Goal: Transaction & Acquisition: Purchase product/service

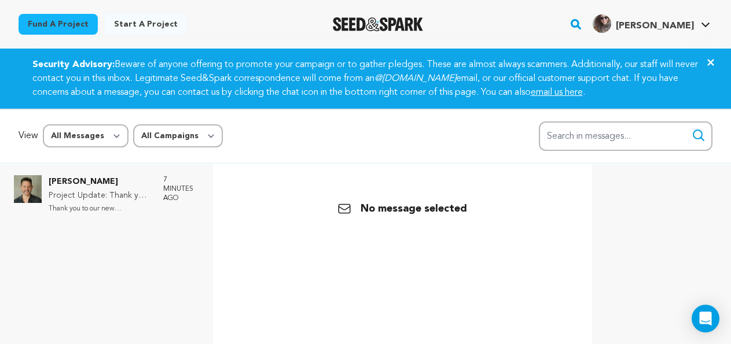
click at [86, 182] on p "Chris Valenti" at bounding box center [100, 182] width 103 height 14
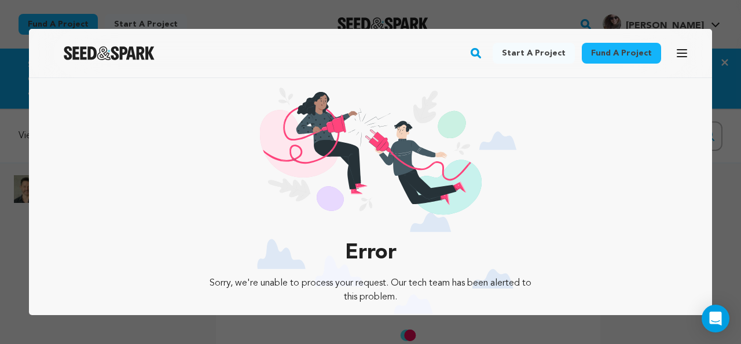
click at [730, 36] on div at bounding box center [370, 172] width 741 height 344
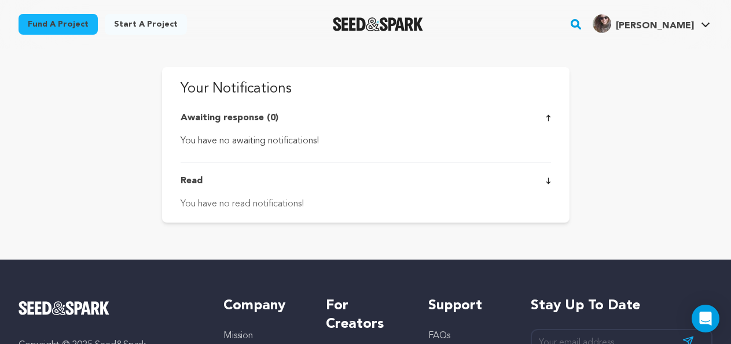
click at [583, 24] on rect "button" at bounding box center [576, 24] width 14 height 14
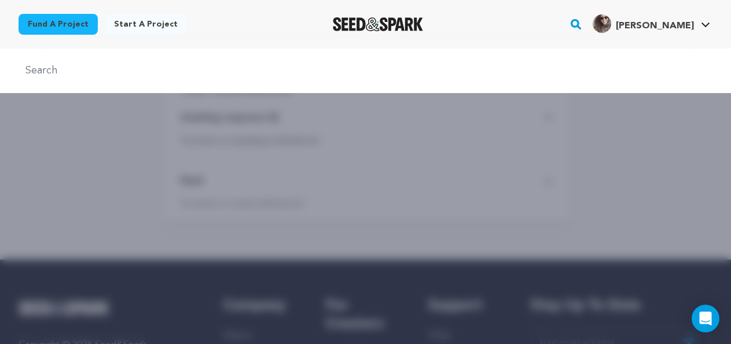
click at [153, 66] on input "text" at bounding box center [366, 70] width 694 height 17
type input "Tie die"
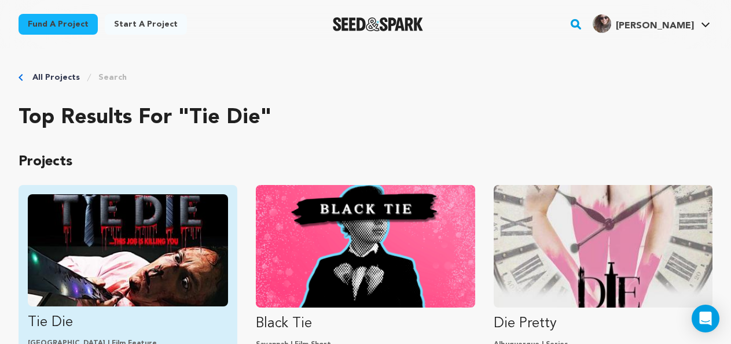
click at [131, 231] on img "Fund Tie Die" at bounding box center [128, 250] width 200 height 112
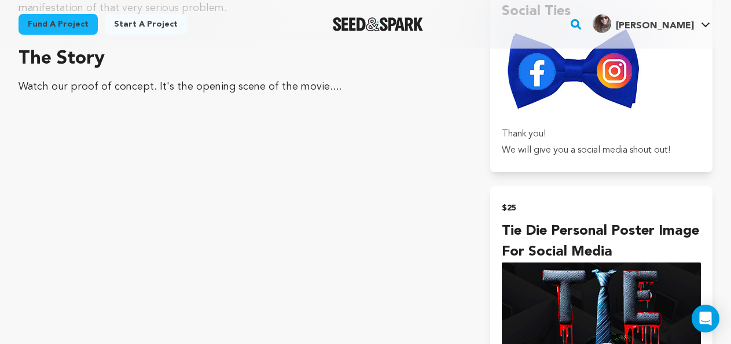
scroll to position [608, 0]
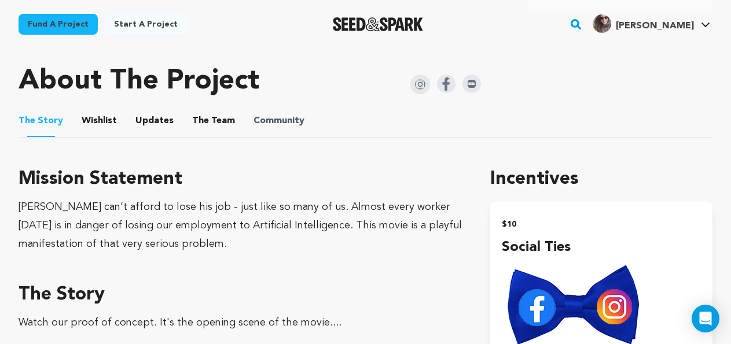
click at [256, 121] on span "Community" at bounding box center [278, 121] width 51 height 14
click at [280, 124] on button "Community" at bounding box center [279, 123] width 28 height 28
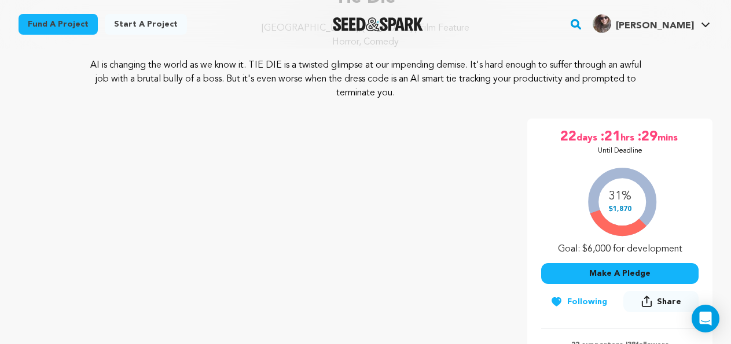
scroll to position [135, 0]
